Goal: Download file/media

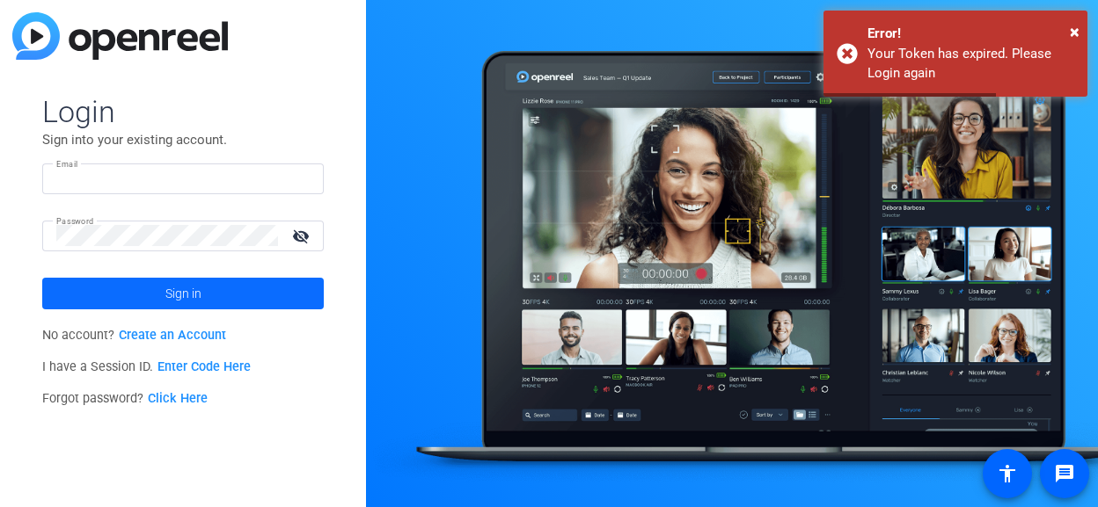
type input "[EMAIL_ADDRESS][DOMAIN_NAME]"
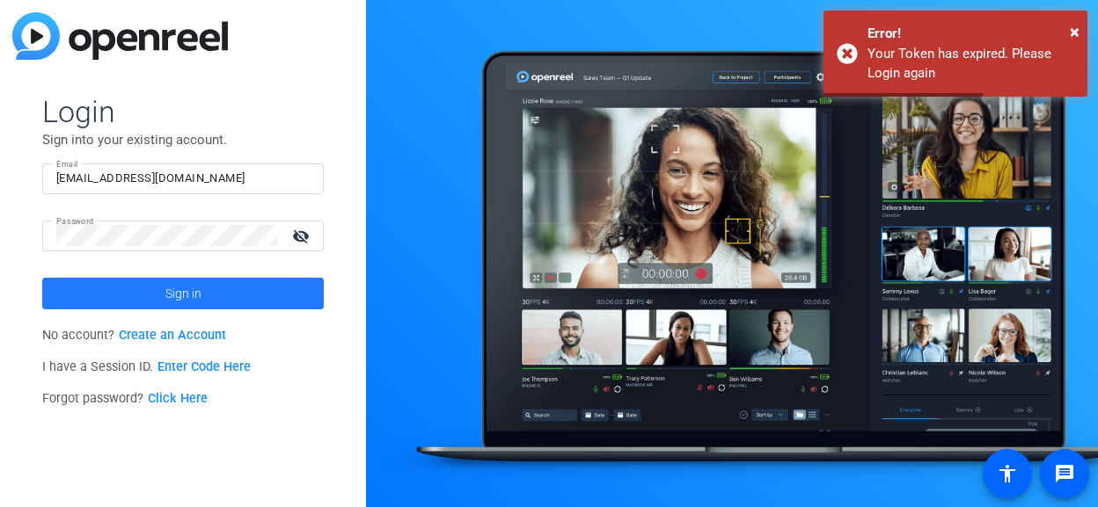
click at [189, 296] on span "Sign in" at bounding box center [183, 294] width 36 height 44
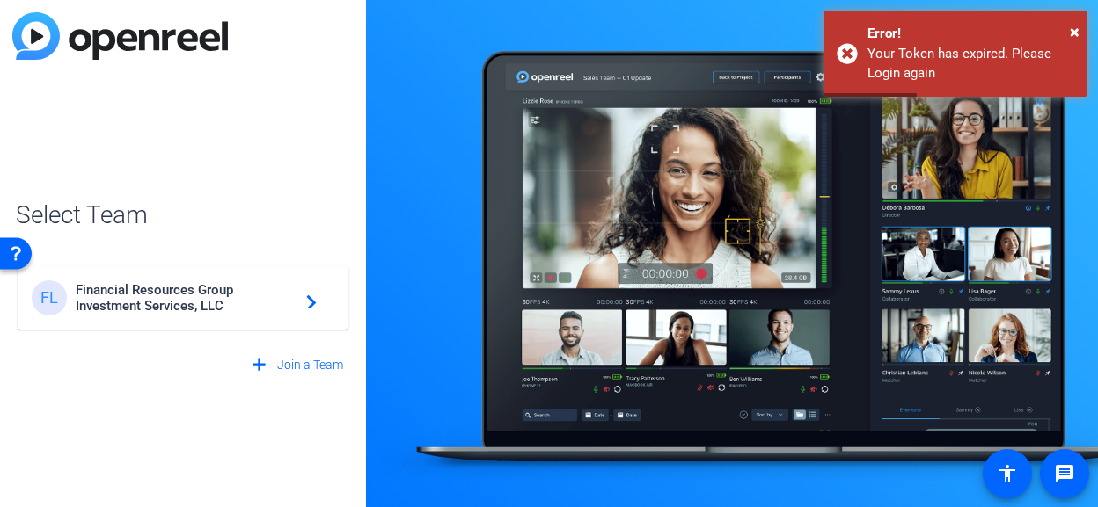
click at [159, 296] on span "Financial Resources Group Investment Services, LLC" at bounding box center [186, 298] width 220 height 32
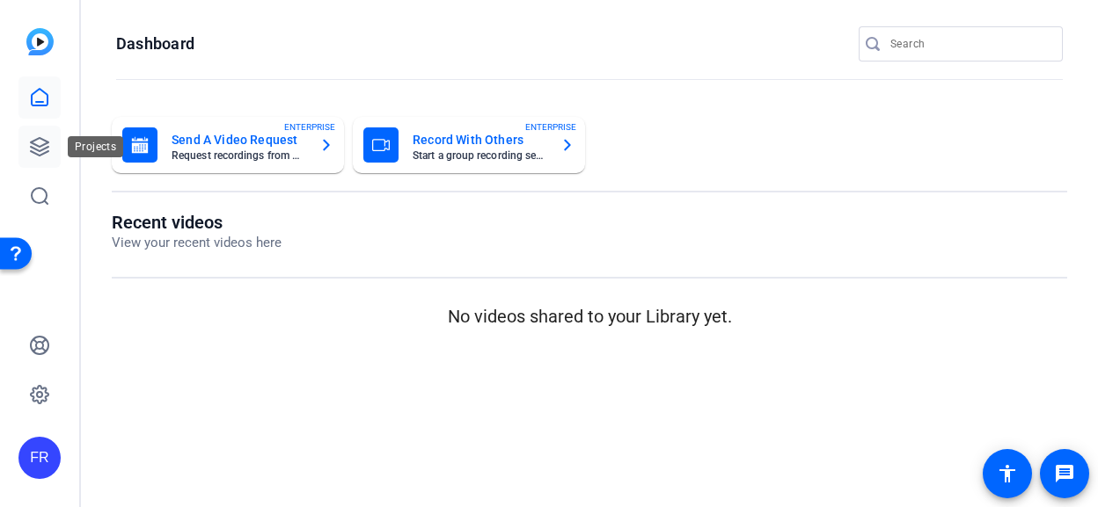
click at [34, 146] on icon at bounding box center [39, 146] width 21 height 21
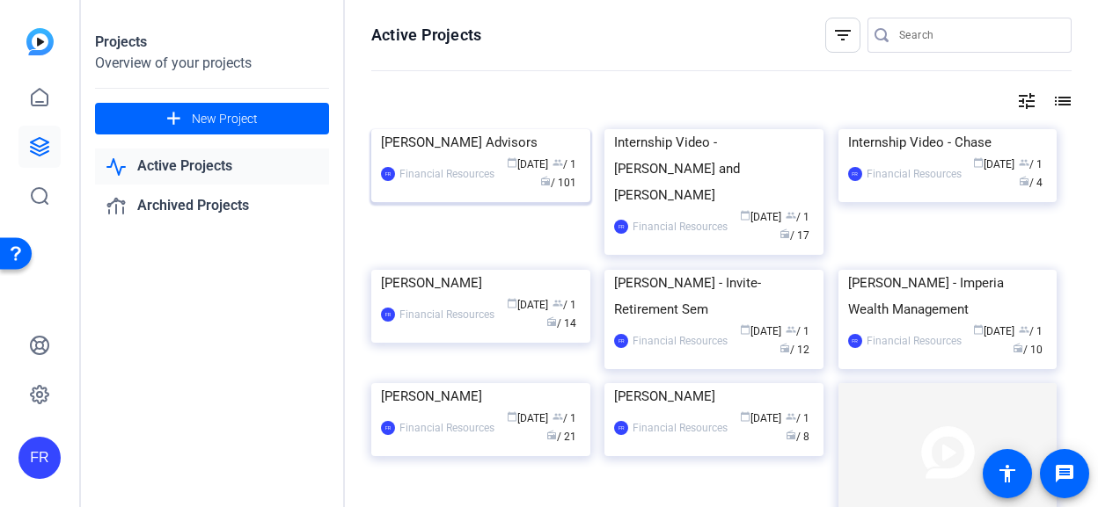
click at [433, 129] on img at bounding box center [480, 129] width 219 height 0
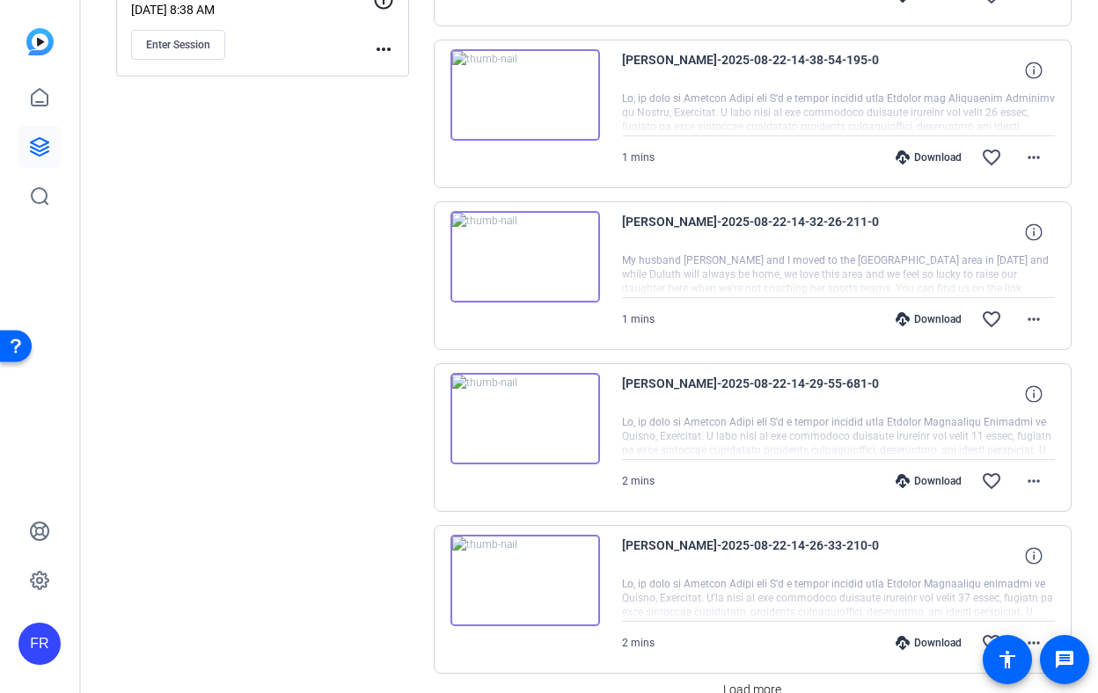
scroll to position [1252, 0]
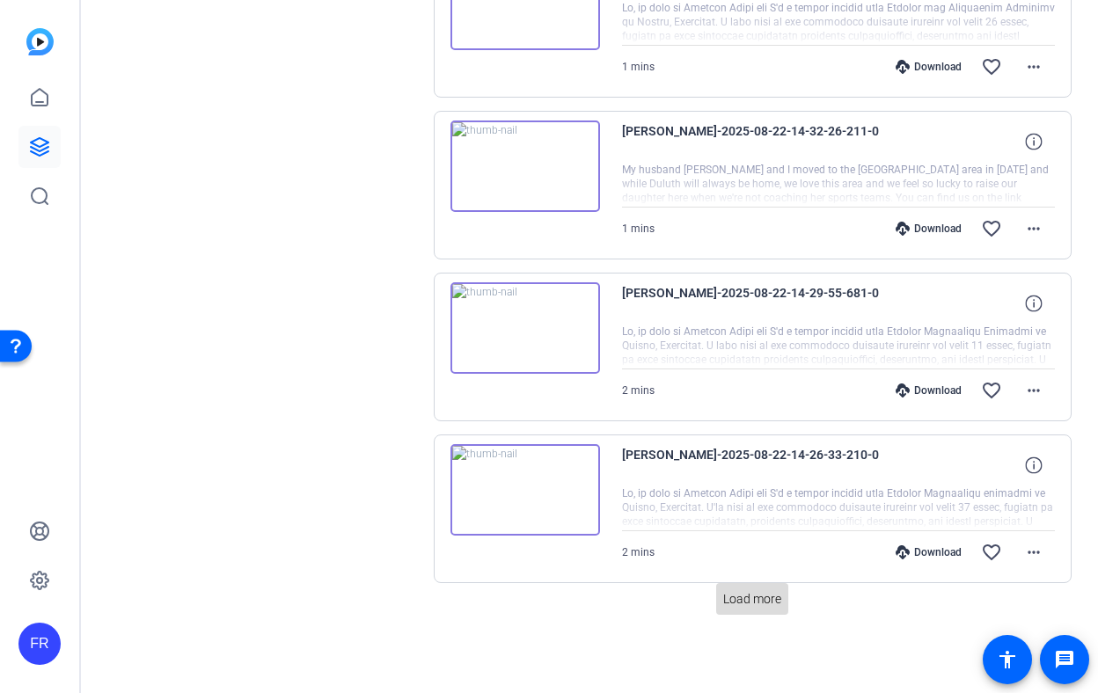
click at [738, 507] on span "Load more" at bounding box center [752, 599] width 58 height 18
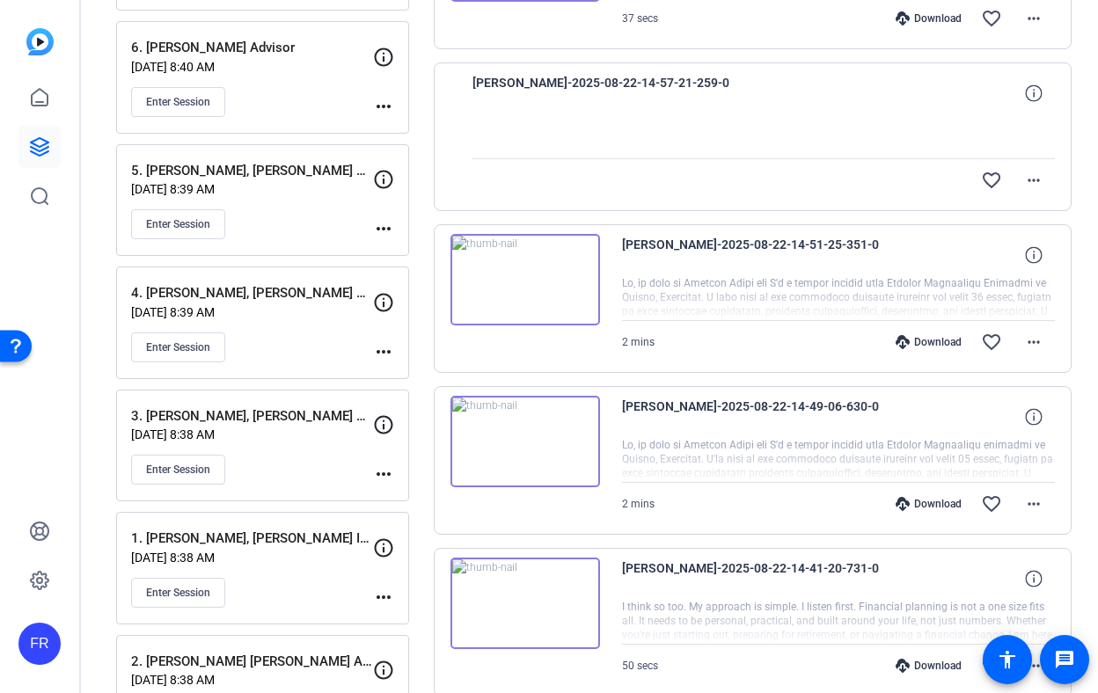
scroll to position [549, 0]
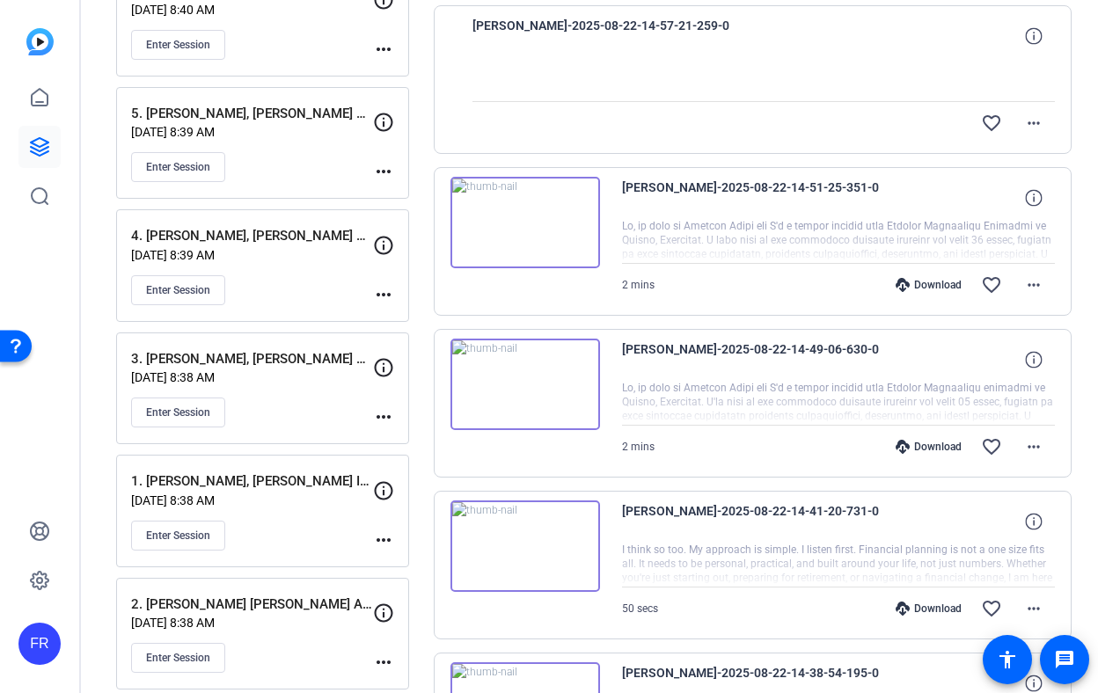
click at [523, 381] on img at bounding box center [525, 384] width 150 height 91
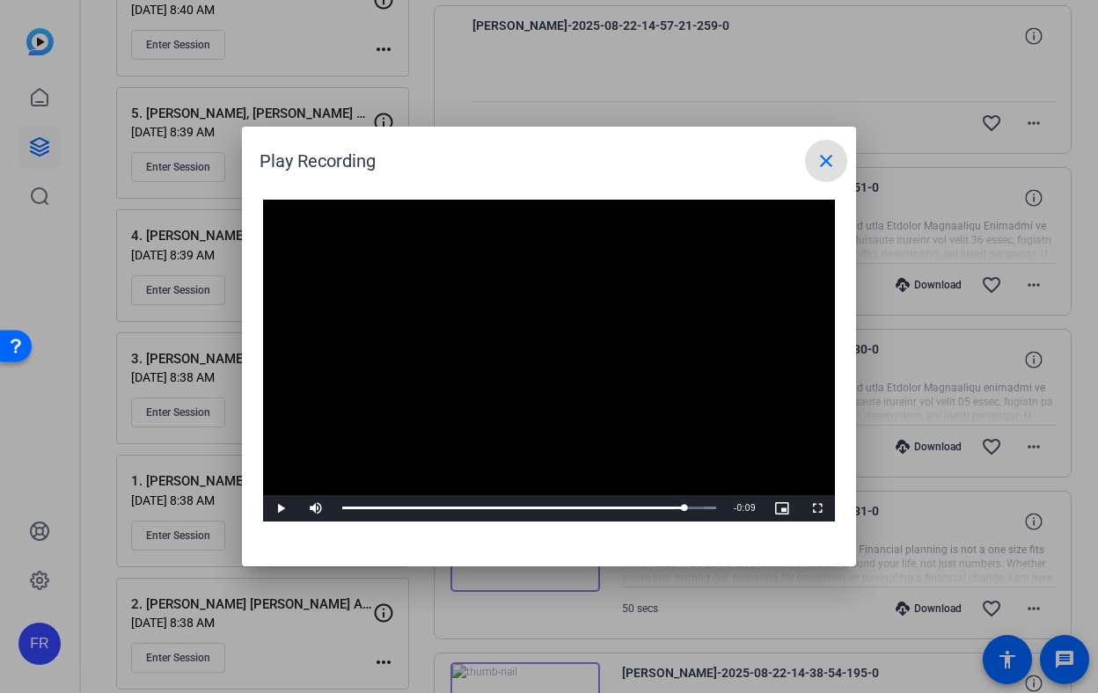
drag, startPoint x: 350, startPoint y: 508, endPoint x: 683, endPoint y: 529, distance: 334.0
click at [683, 507] on div "Video Player is loading. Play Video Play Mute Current Time 1:33 / Duration 1:42…" at bounding box center [549, 374] width 614 height 384
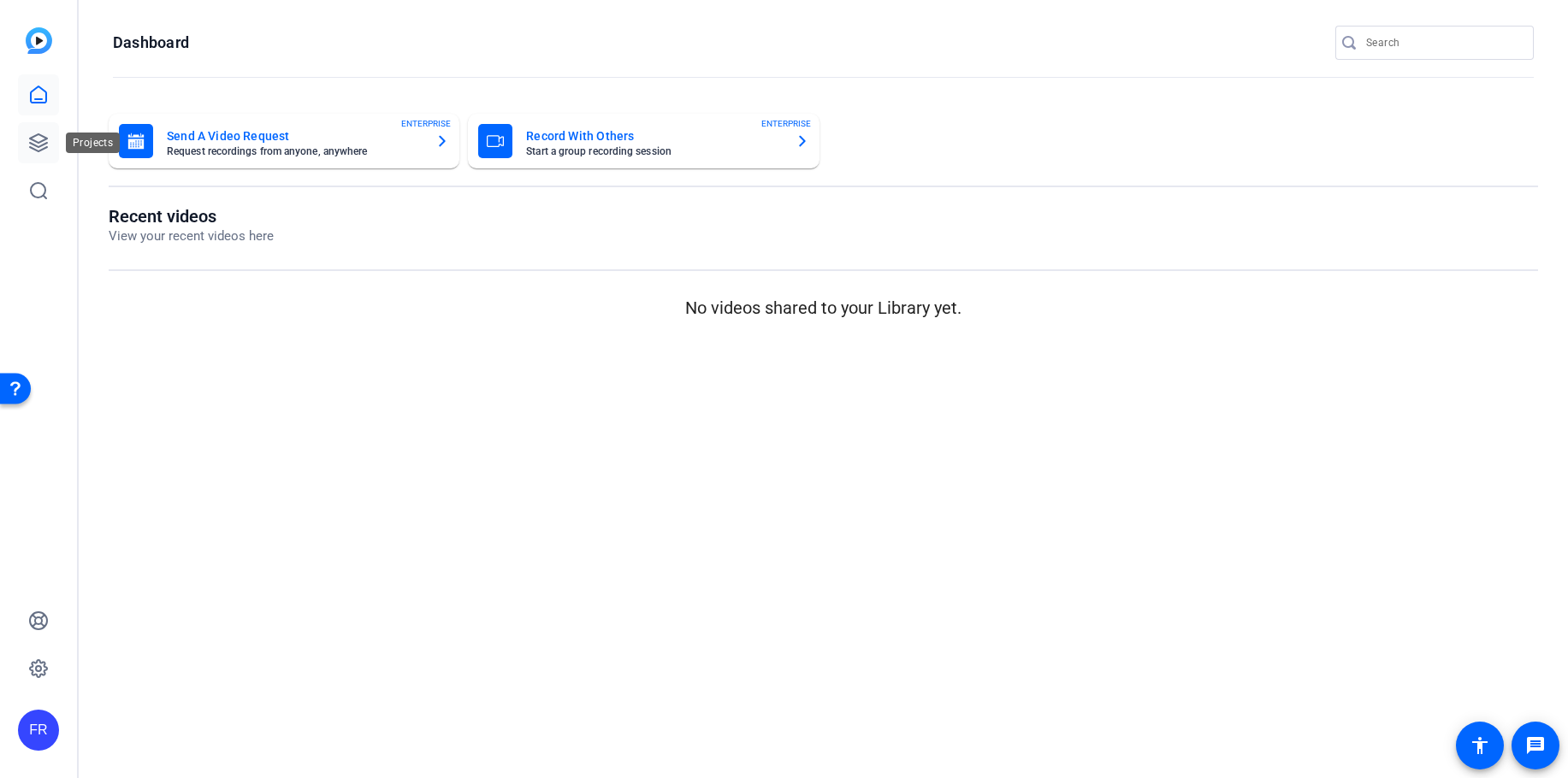
click at [38, 148] on icon at bounding box center [38, 142] width 20 height 20
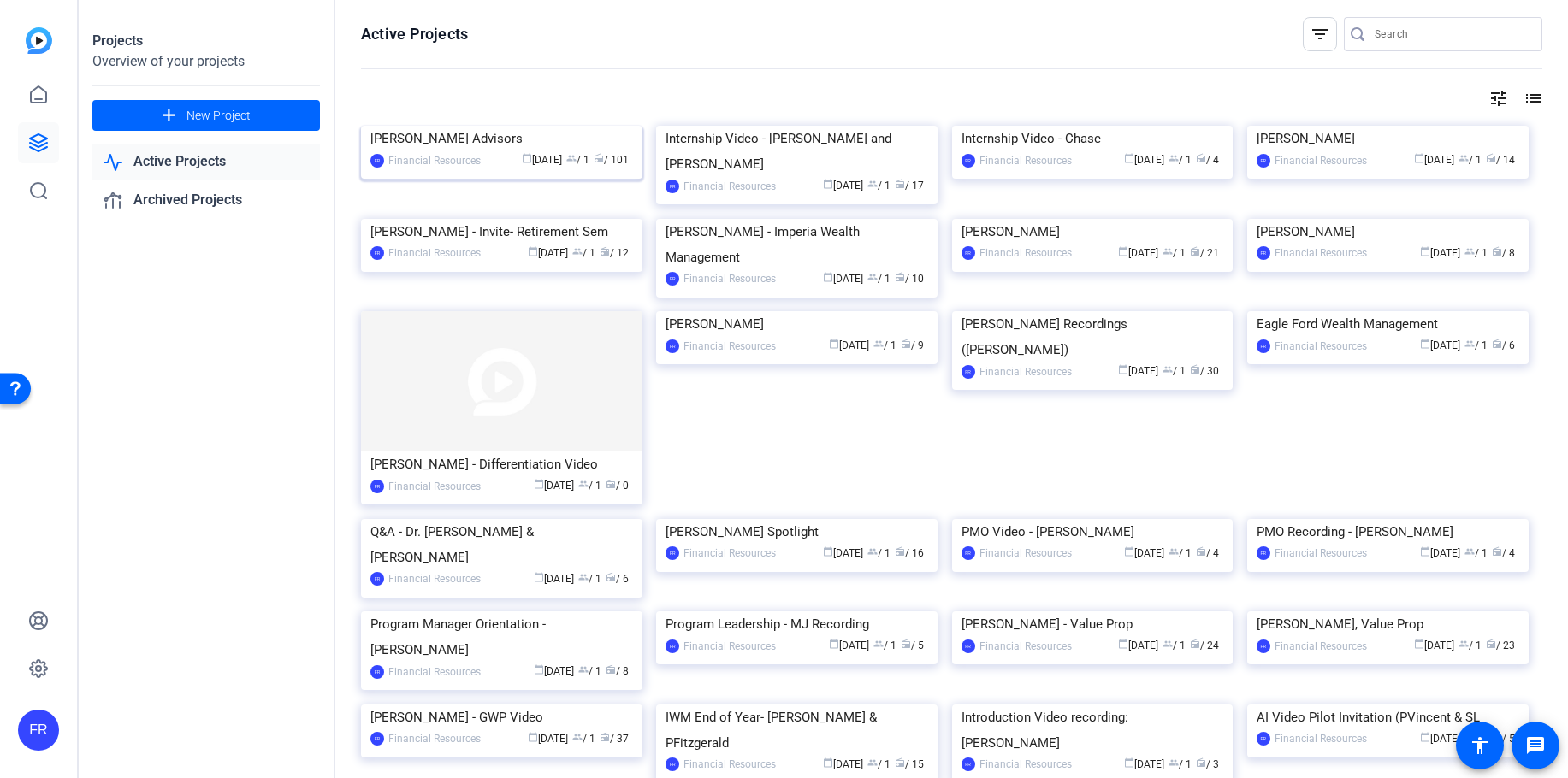
click at [493, 125] on img at bounding box center [501, 125] width 281 height 0
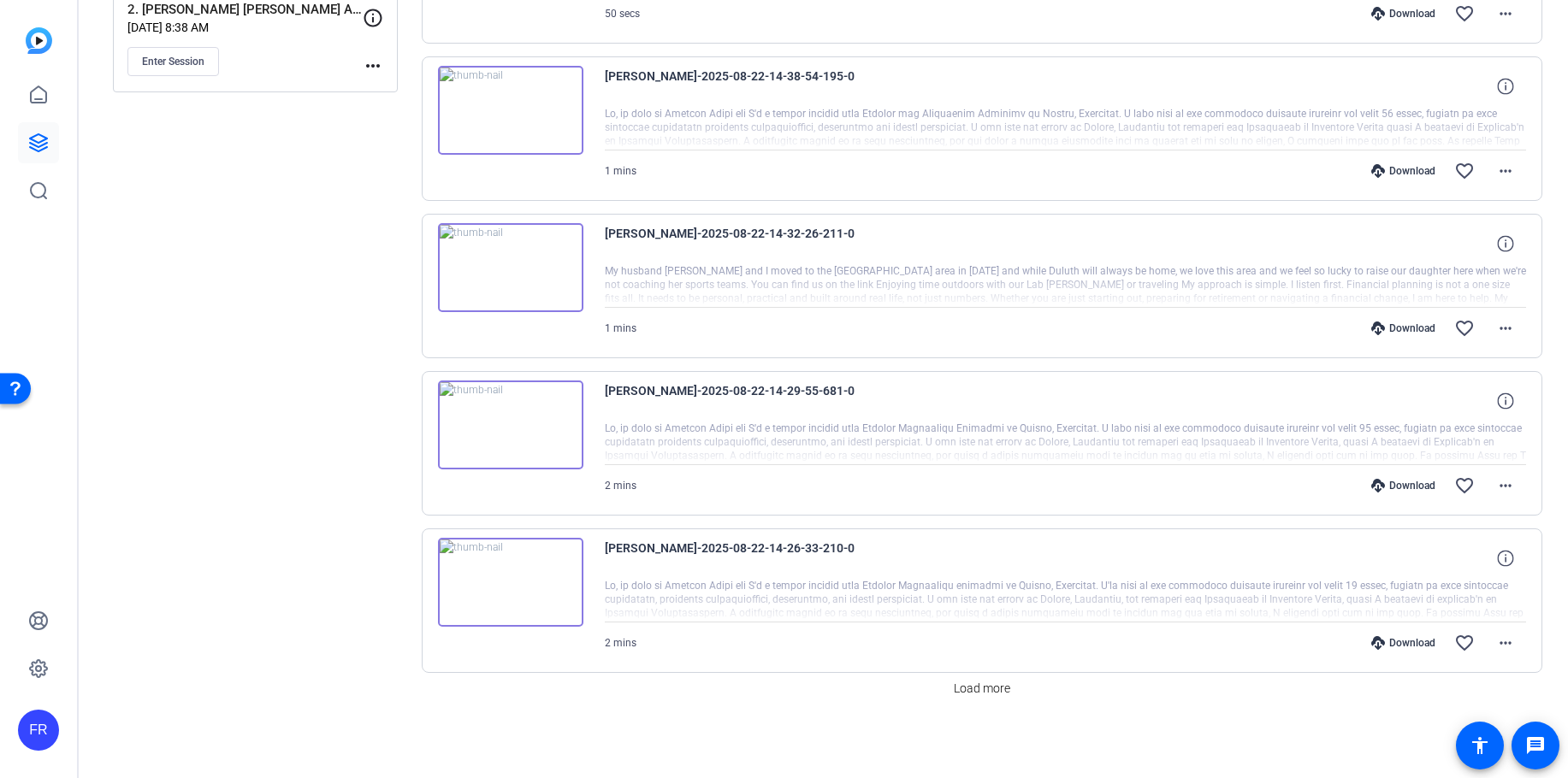
scroll to position [1114, 0]
click at [947, 685] on span at bounding box center [982, 687] width 70 height 41
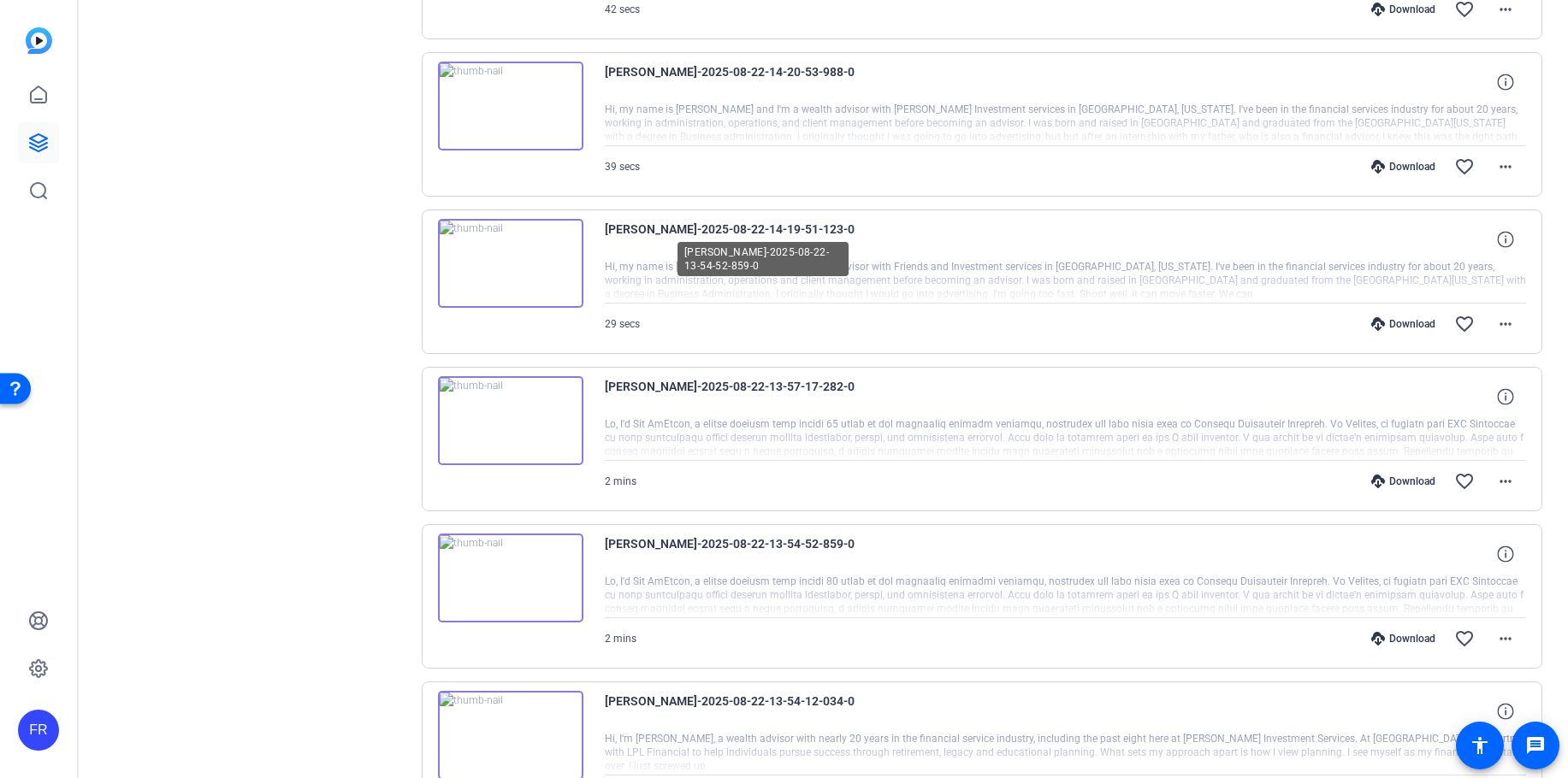
scroll to position [2055, 0]
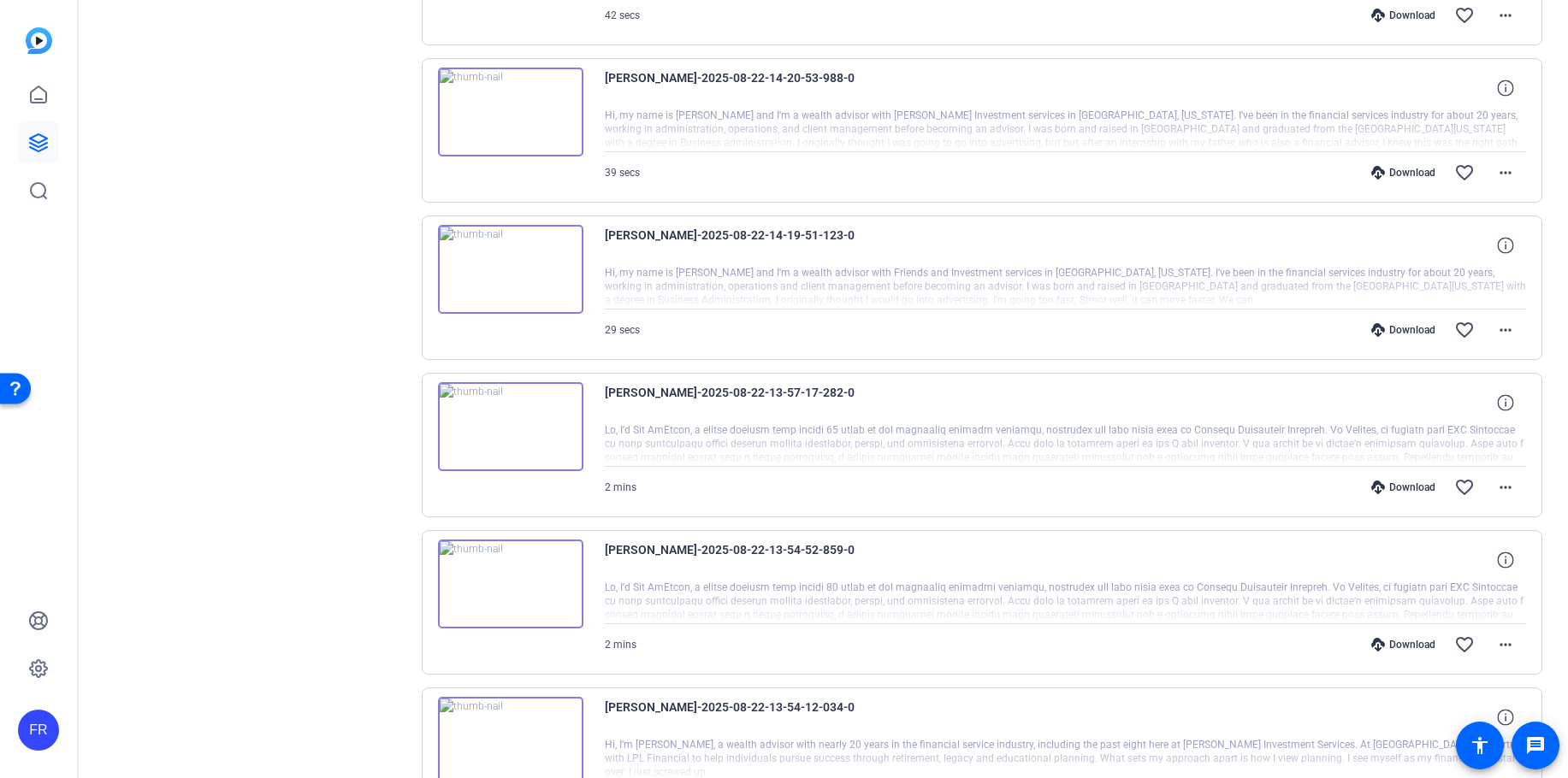
click at [1381, 490] on div "Download" at bounding box center [1404, 487] width 82 height 14
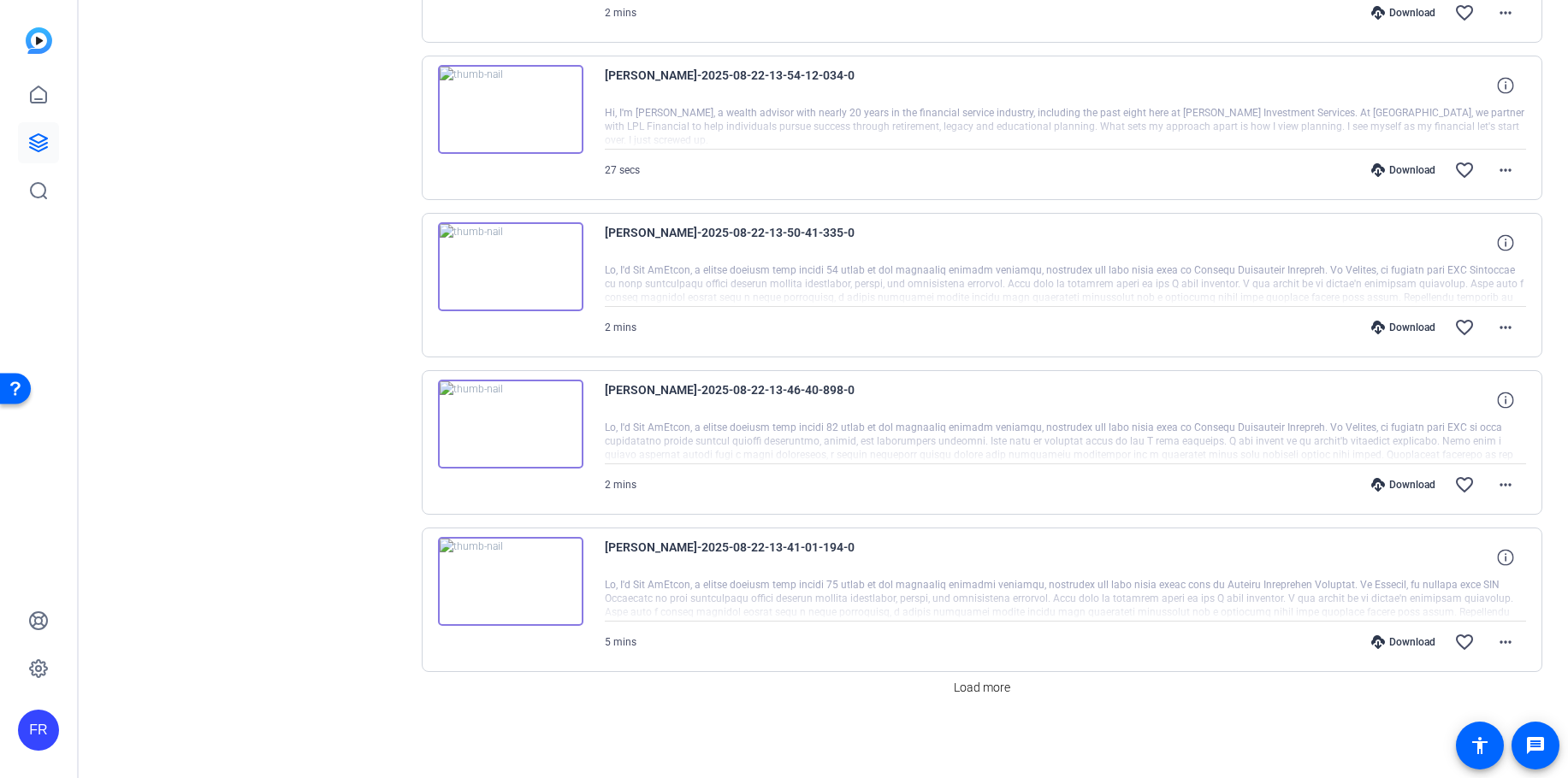
scroll to position [2688, 0]
click at [985, 681] on span "Load more" at bounding box center [982, 687] width 56 height 18
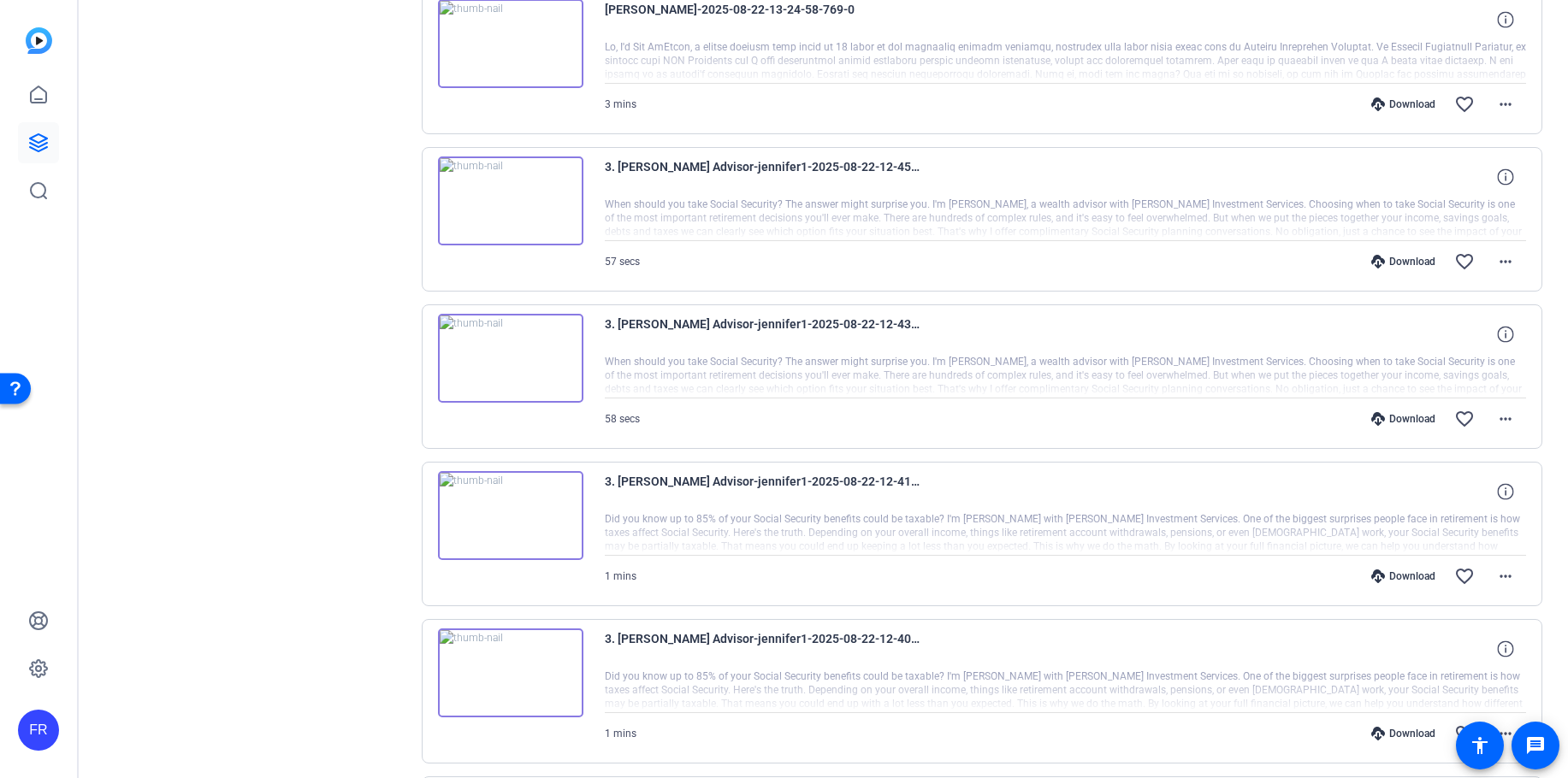
scroll to position [3543, 0]
click at [1386, 568] on div "Download" at bounding box center [1404, 573] width 82 height 14
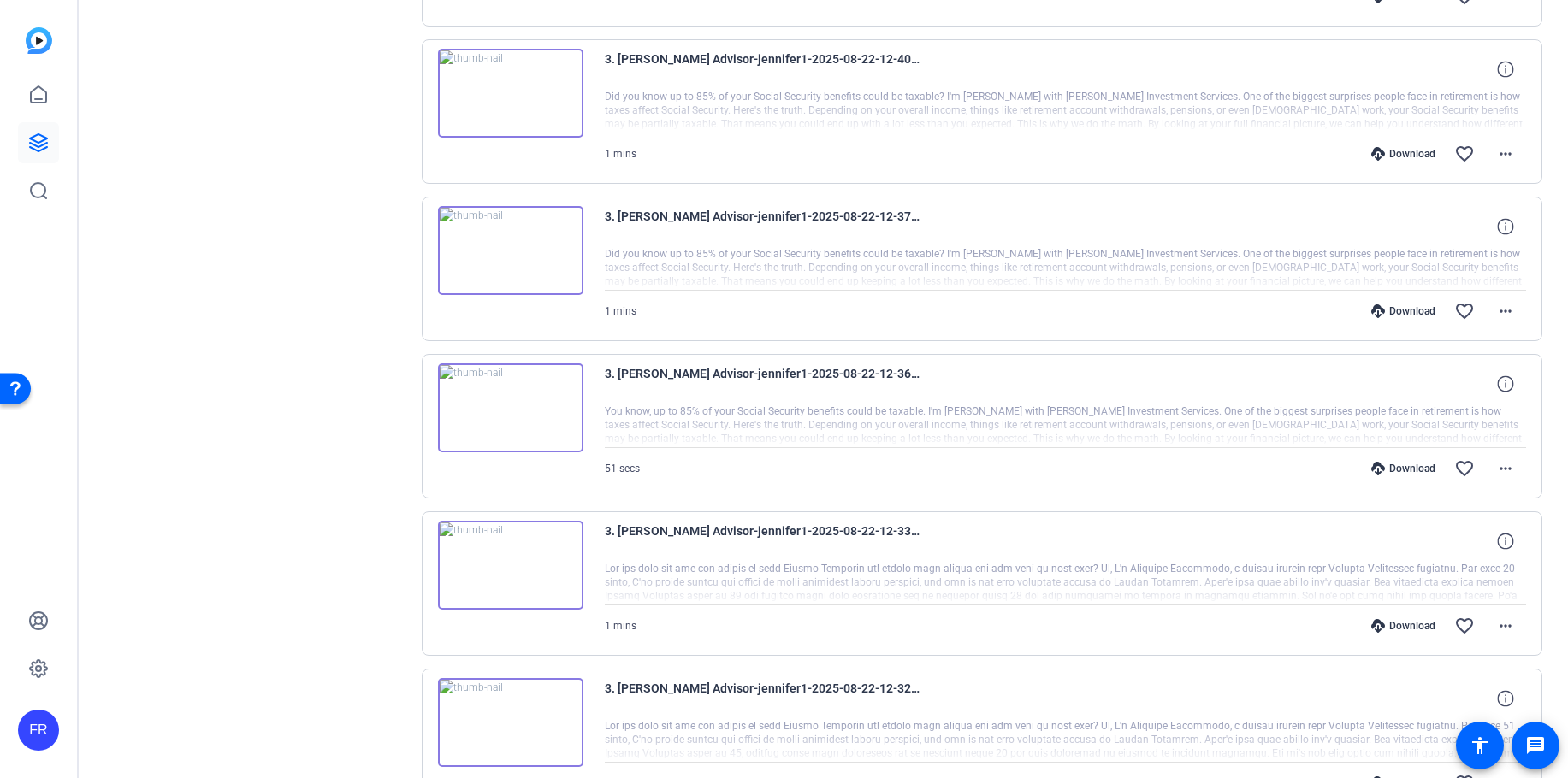
scroll to position [4142, 0]
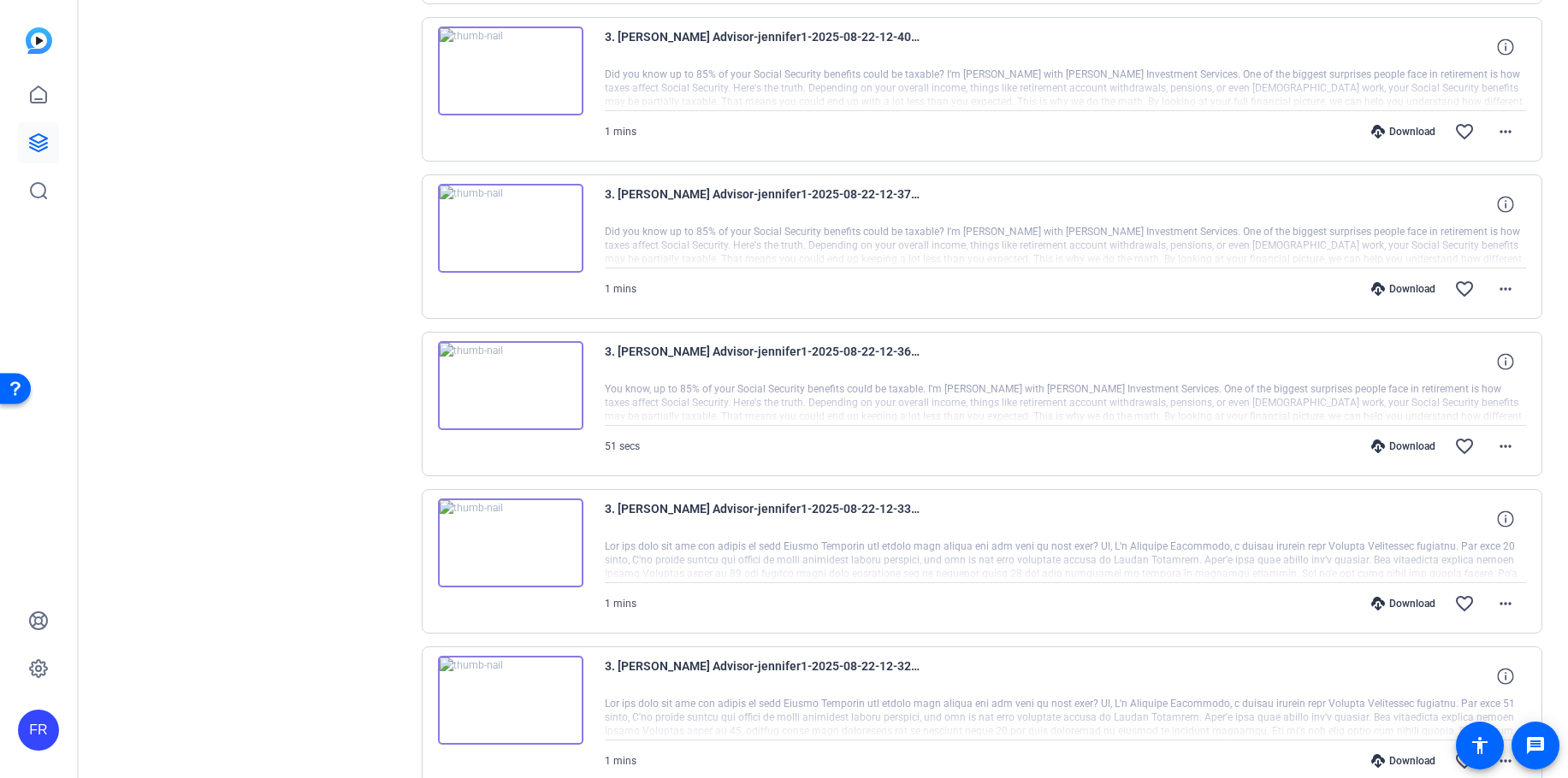
click at [1392, 606] on div "Download" at bounding box center [1404, 604] width 82 height 14
